Goal: Find specific page/section: Find specific page/section

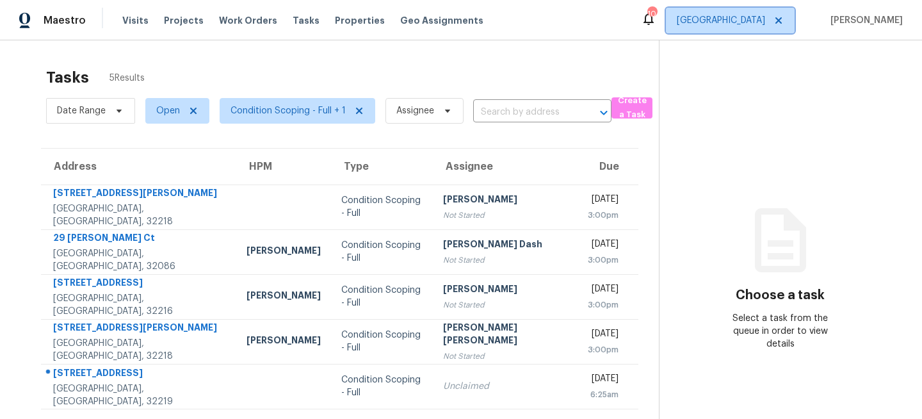
click at [753, 22] on span "[GEOGRAPHIC_DATA]" at bounding box center [721, 20] width 88 height 13
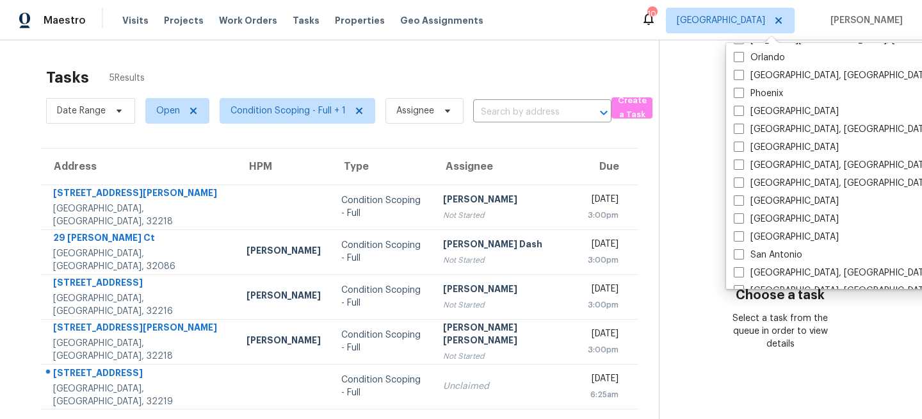
scroll to position [858, 0]
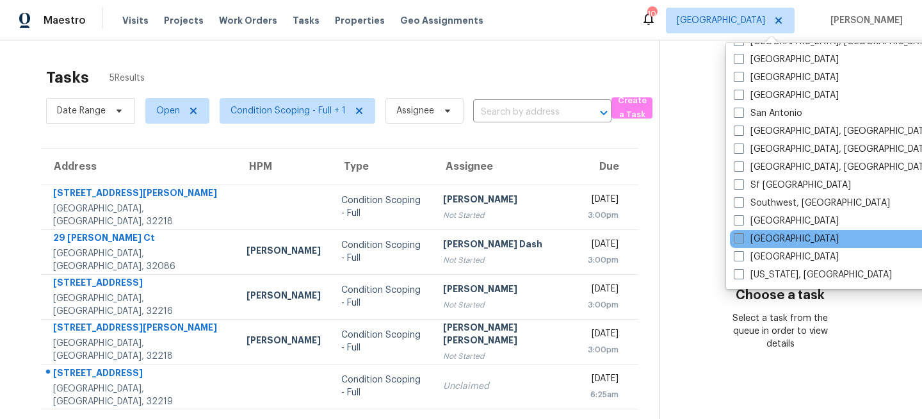
click at [750, 238] on label "[GEOGRAPHIC_DATA]" at bounding box center [786, 239] width 105 height 13
click at [742, 238] on input "[GEOGRAPHIC_DATA]" at bounding box center [738, 237] width 8 height 8
checkbox input "true"
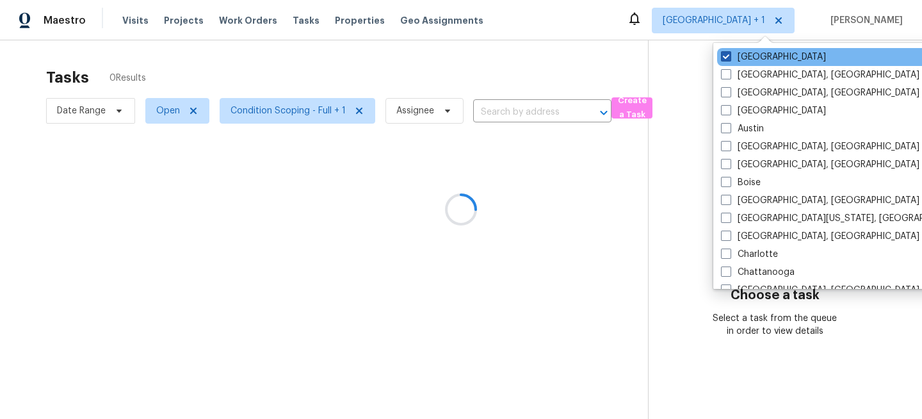
click at [751, 57] on label "[GEOGRAPHIC_DATA]" at bounding box center [773, 57] width 105 height 13
click at [730, 57] on input "[GEOGRAPHIC_DATA]" at bounding box center [725, 55] width 8 height 8
checkbox input "false"
